Goal: Task Accomplishment & Management: Manage account settings

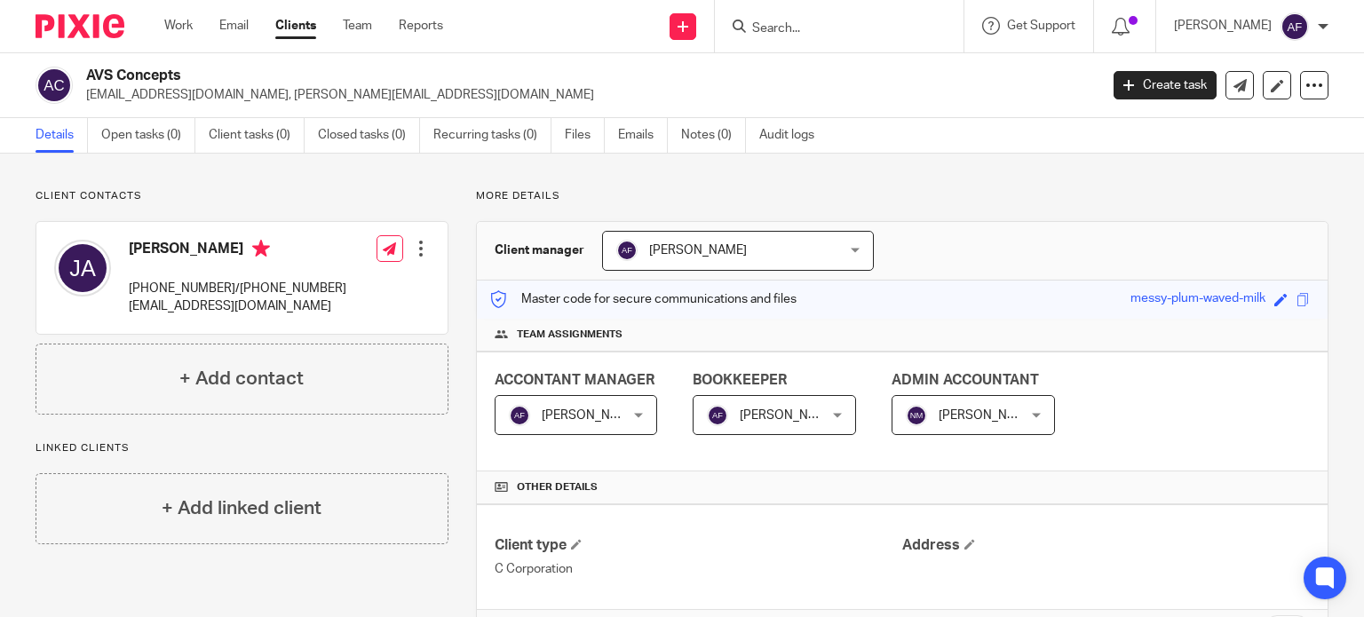
click at [291, 18] on link "Clients" at bounding box center [295, 26] width 41 height 18
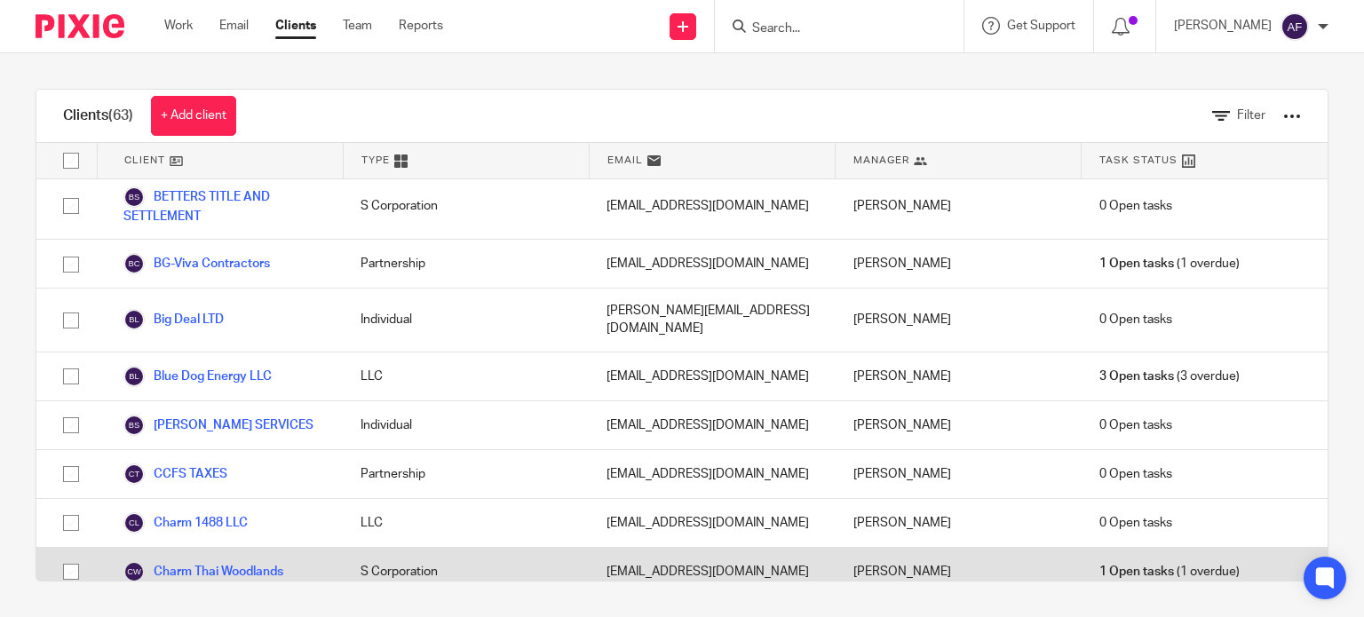
scroll to position [1035, 0]
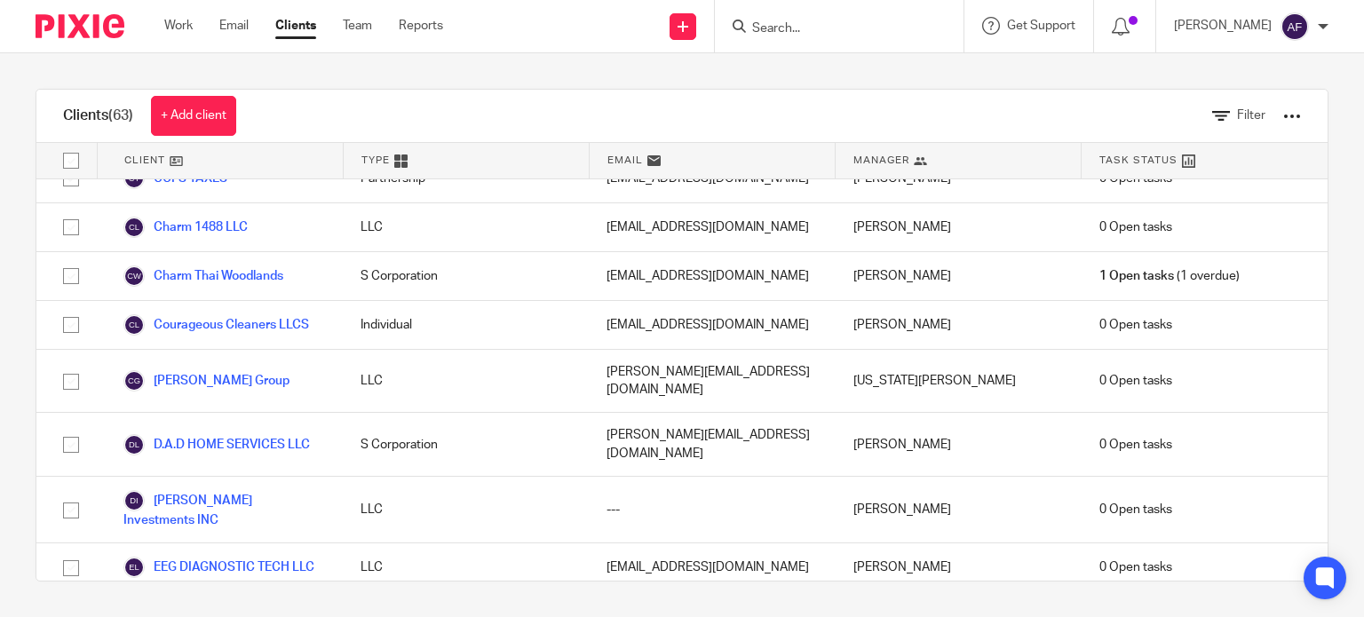
click at [225, 606] on link "ENGLISH OUTDOORS LLC" at bounding box center [213, 616] width 180 height 21
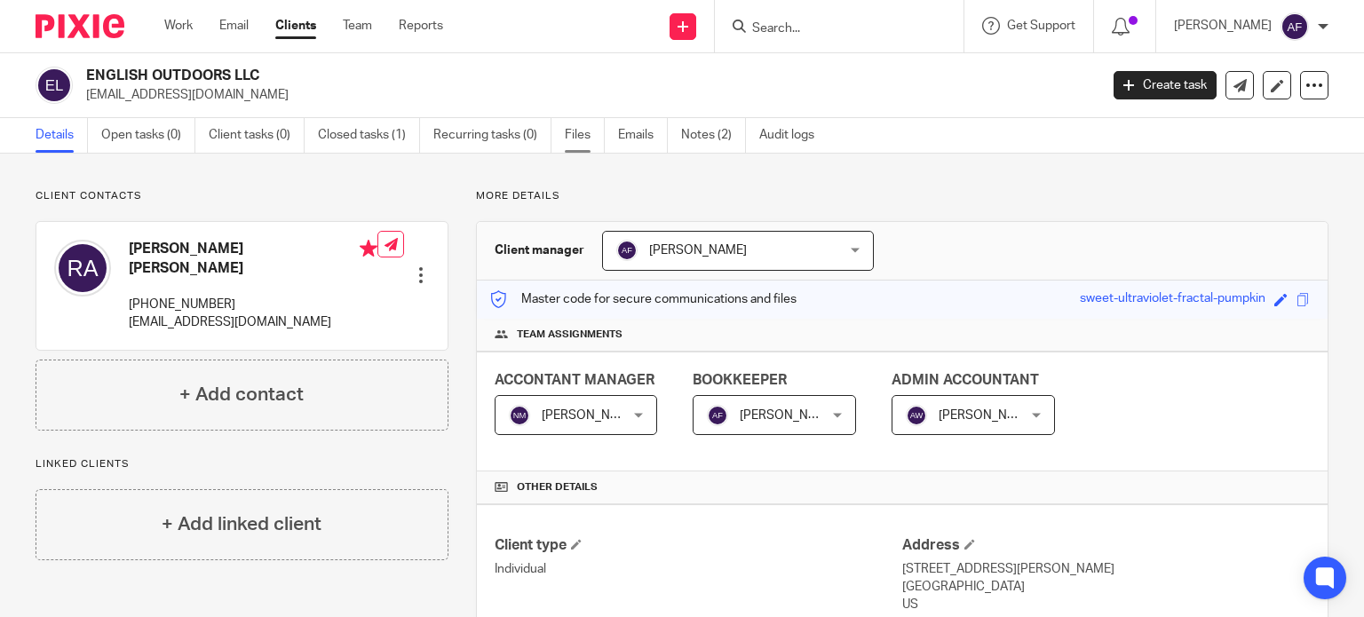
click at [576, 138] on link "Files" at bounding box center [585, 135] width 40 height 35
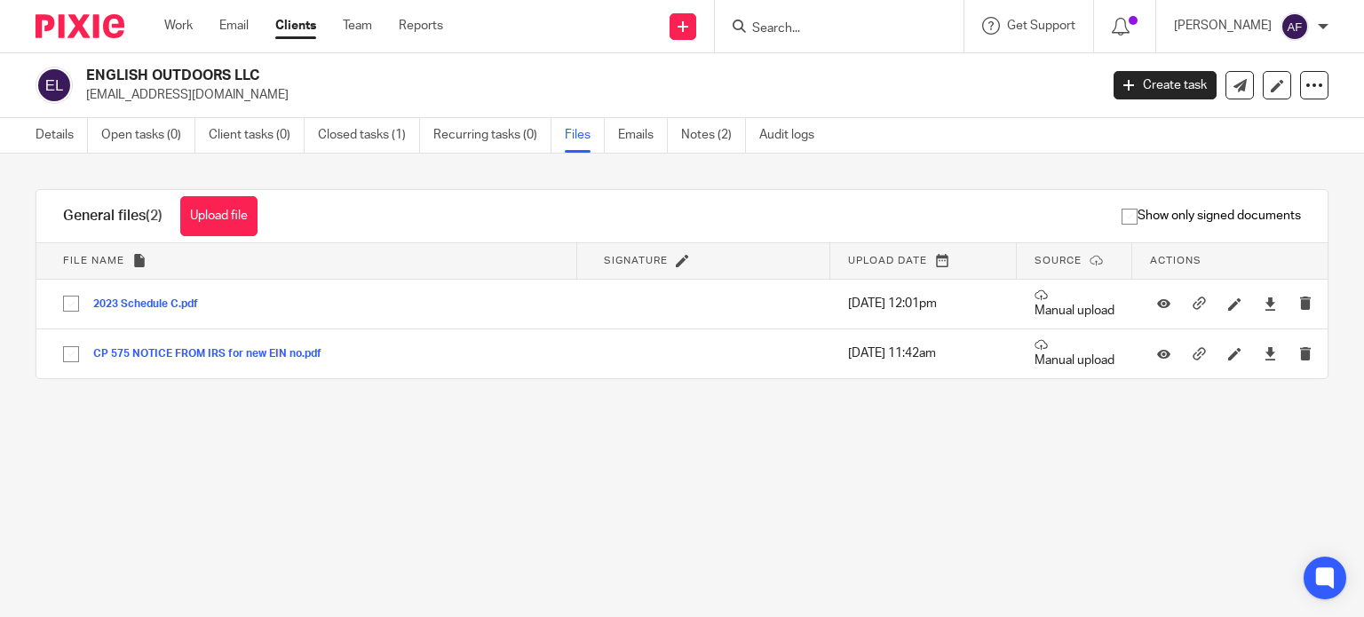
click at [223, 219] on button "Upload file" at bounding box center [218, 216] width 77 height 40
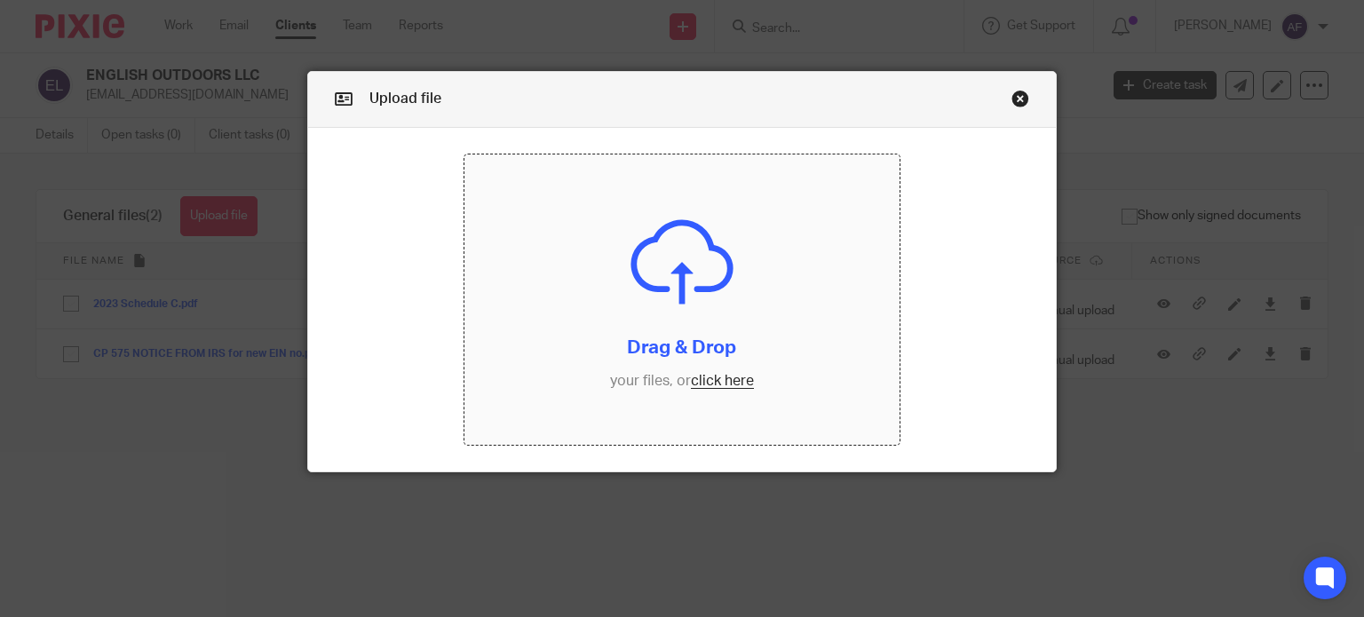
click at [709, 383] on input "file" at bounding box center [681, 299] width 435 height 290
